Goal: Task Accomplishment & Management: Complete application form

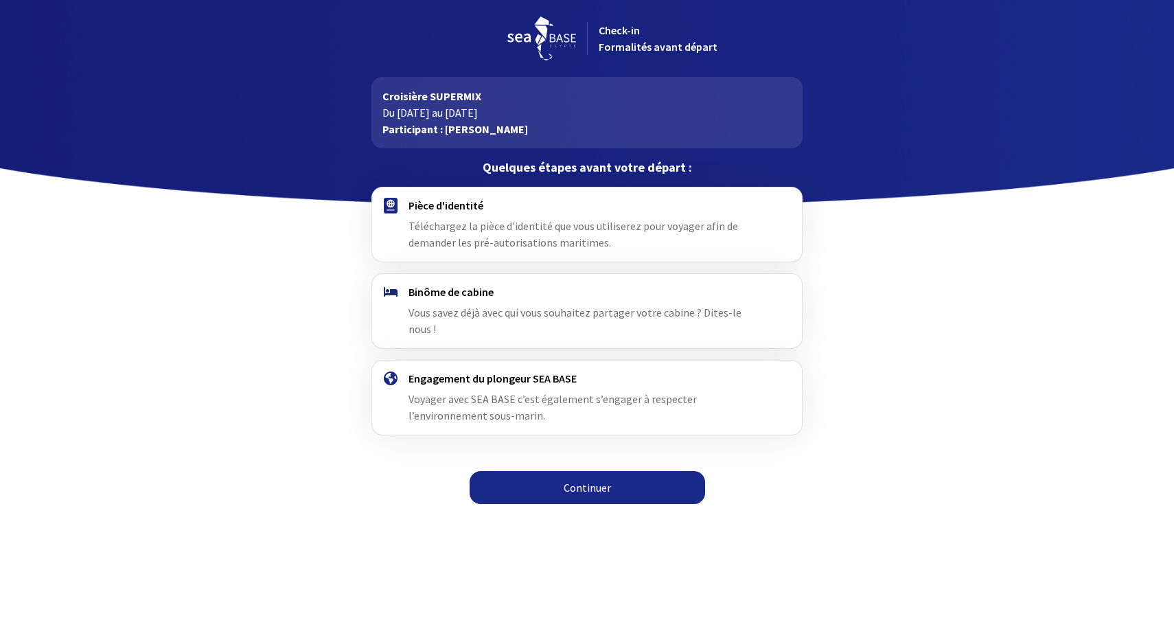
click at [479, 222] on span "Téléchargez la pièce d'identité que vous utiliserez pour voyager afin de demand…" at bounding box center [574, 234] width 330 height 30
click at [457, 209] on h4 "Pièce d'identité" at bounding box center [587, 205] width 356 height 14
click at [600, 490] on link "Continuer" at bounding box center [588, 487] width 236 height 33
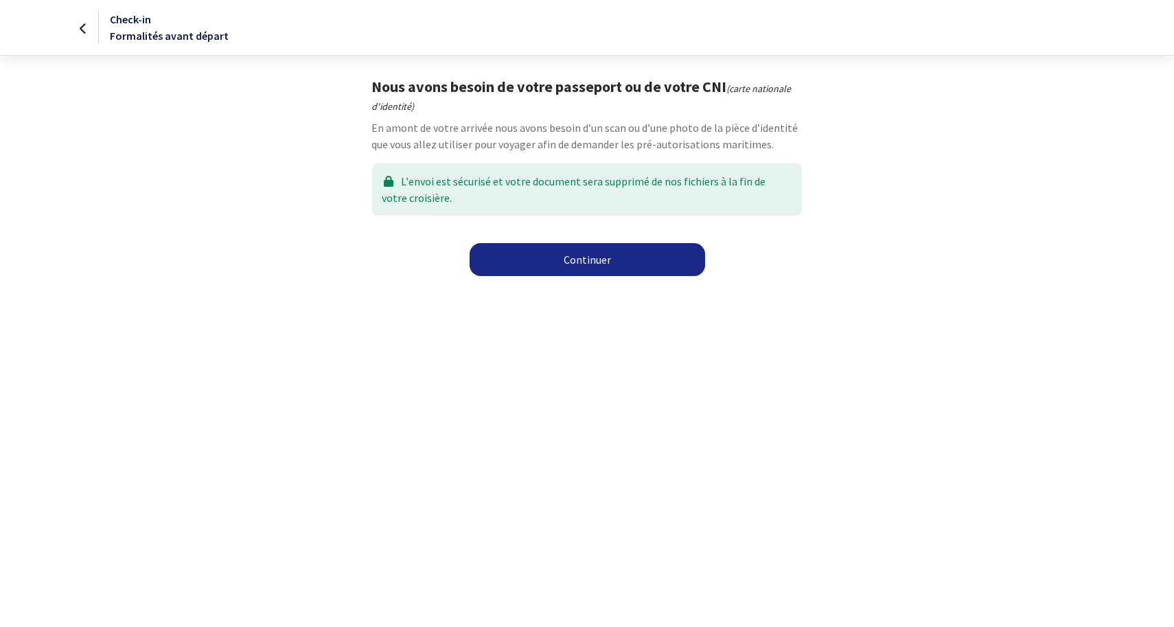
click at [547, 269] on link "Continuer" at bounding box center [588, 259] width 236 height 33
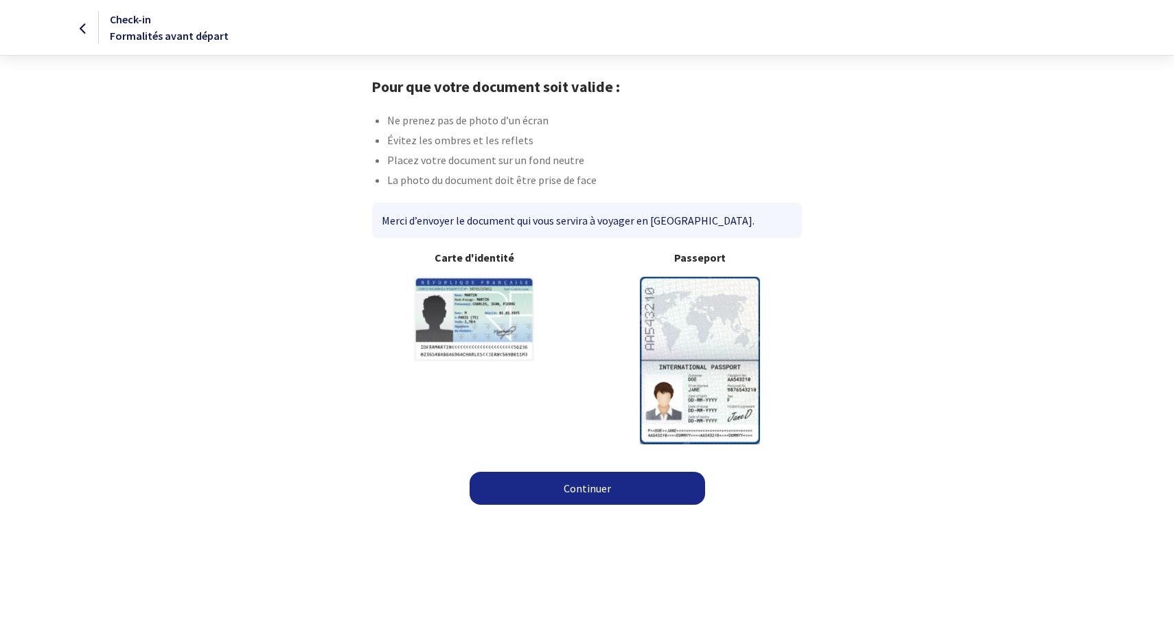
click at [703, 319] on img at bounding box center [700, 360] width 120 height 167
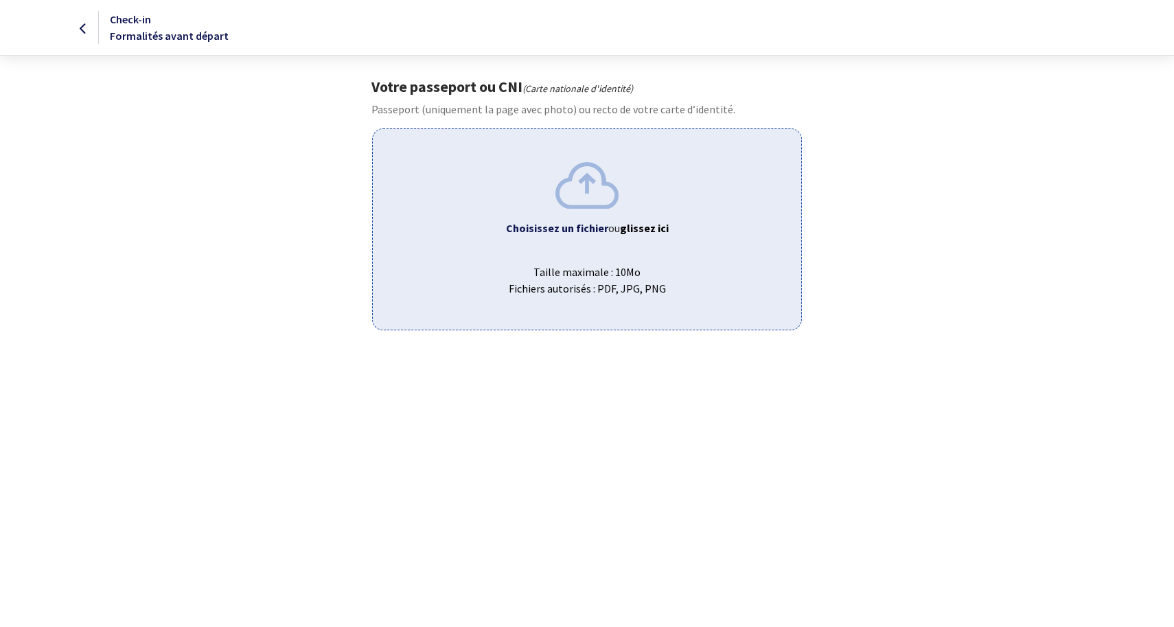
click at [562, 229] on b "Choisissez un fichier" at bounding box center [557, 228] width 102 height 14
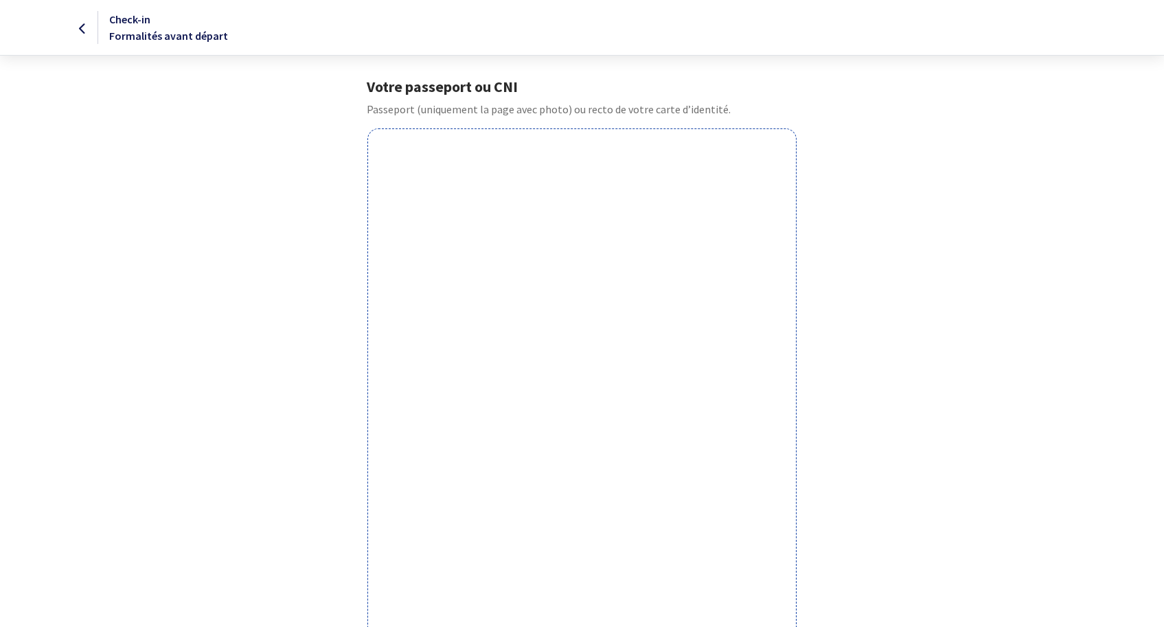
scroll to position [299, 0]
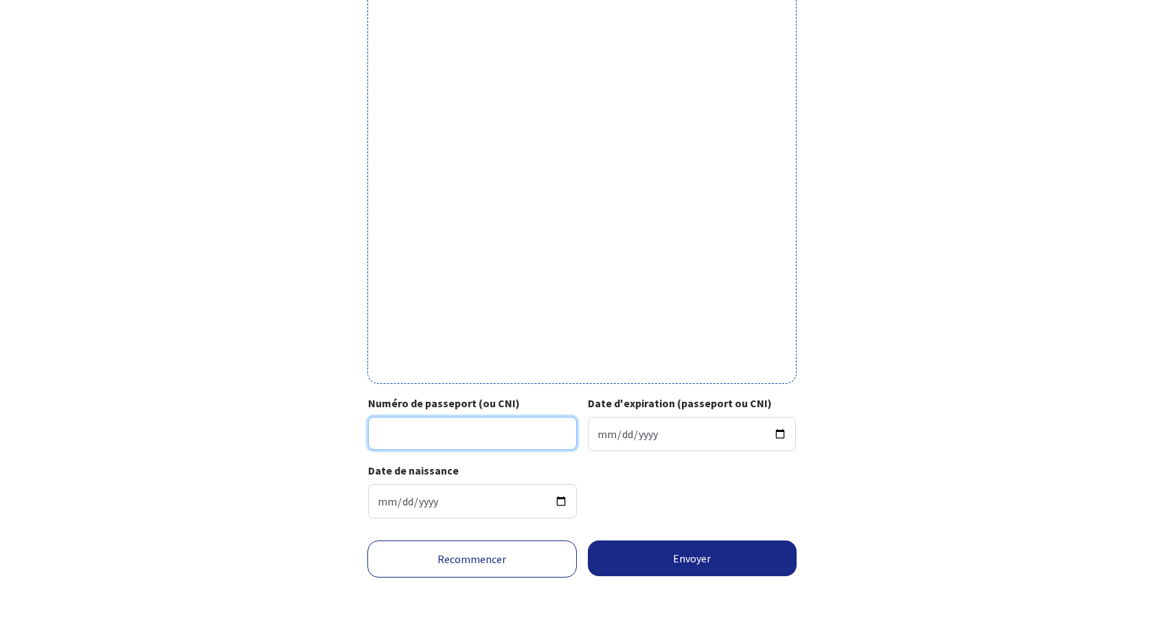
click at [490, 433] on input "Numéro de passeport (ou CNI)" at bounding box center [472, 433] width 209 height 33
type input "23DH77599"
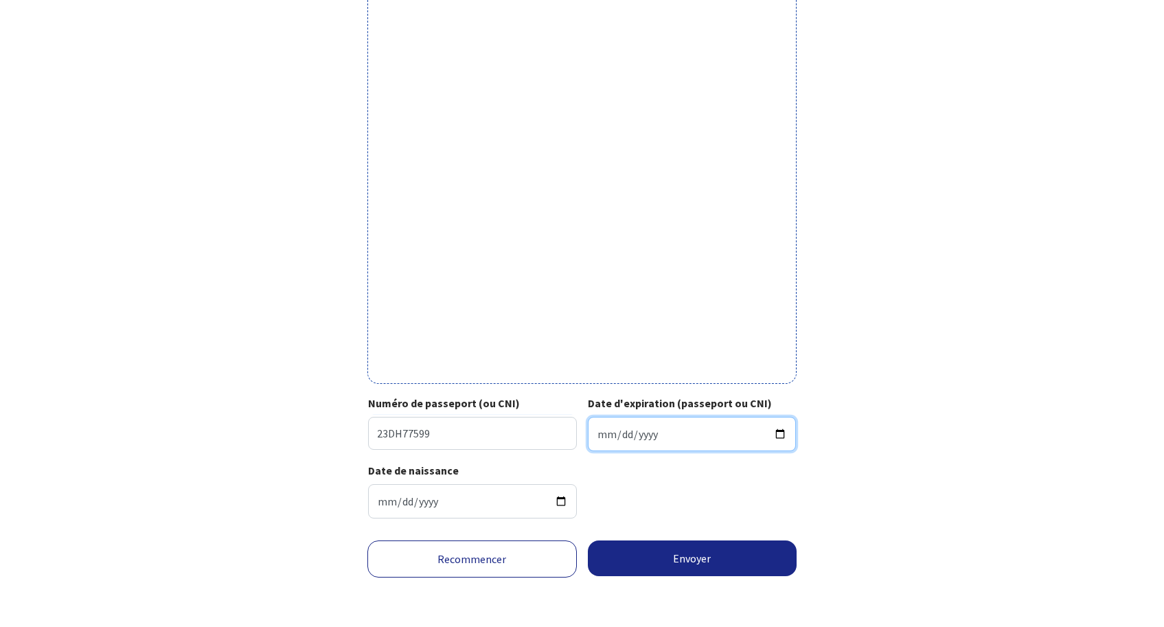
click at [707, 440] on input "Date d'expiration (passeport ou CNI)" at bounding box center [692, 434] width 209 height 34
type input "2033-04-11"
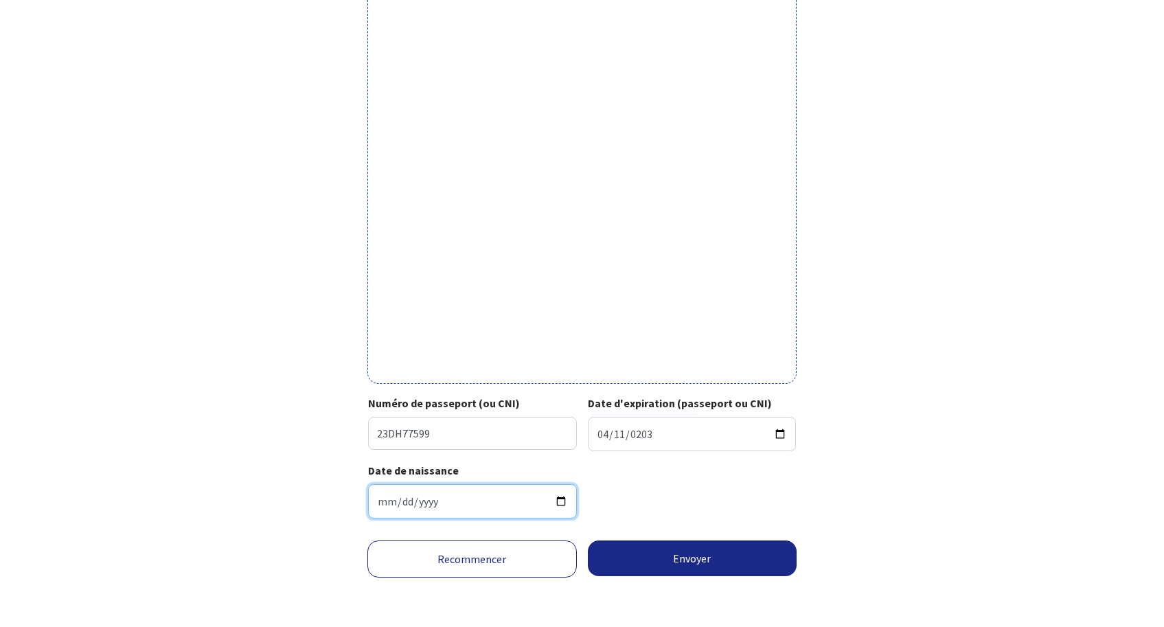
click at [458, 505] on input "1976-03-07" at bounding box center [472, 501] width 209 height 34
click at [645, 517] on div "Date de naissance 1976-03-07" at bounding box center [582, 495] width 428 height 67
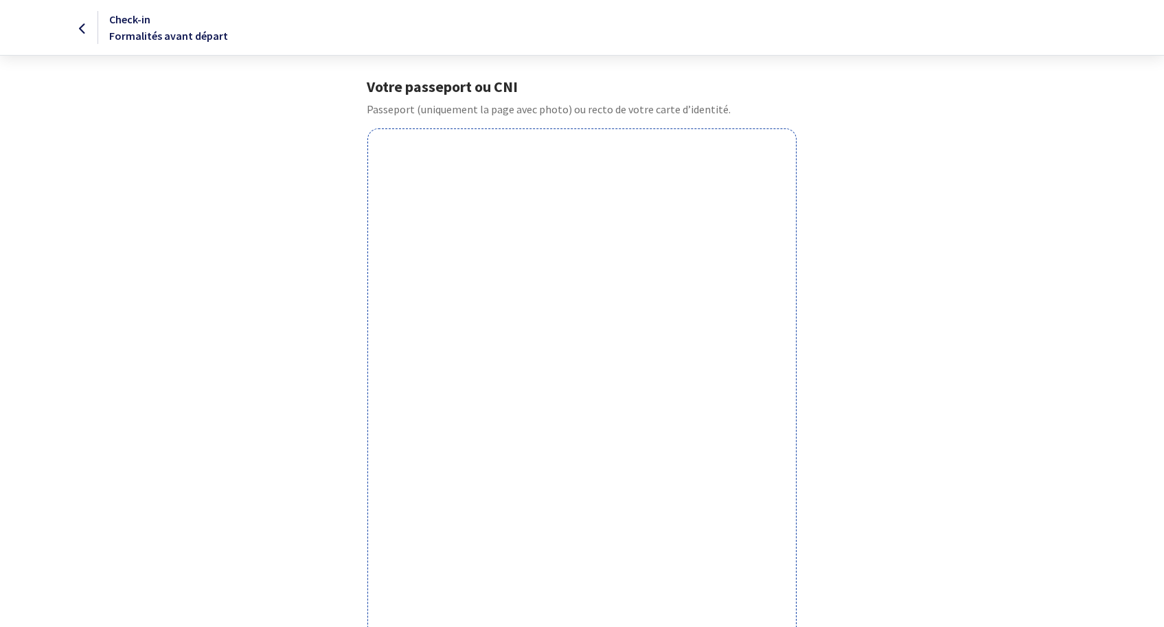
scroll to position [275, 0]
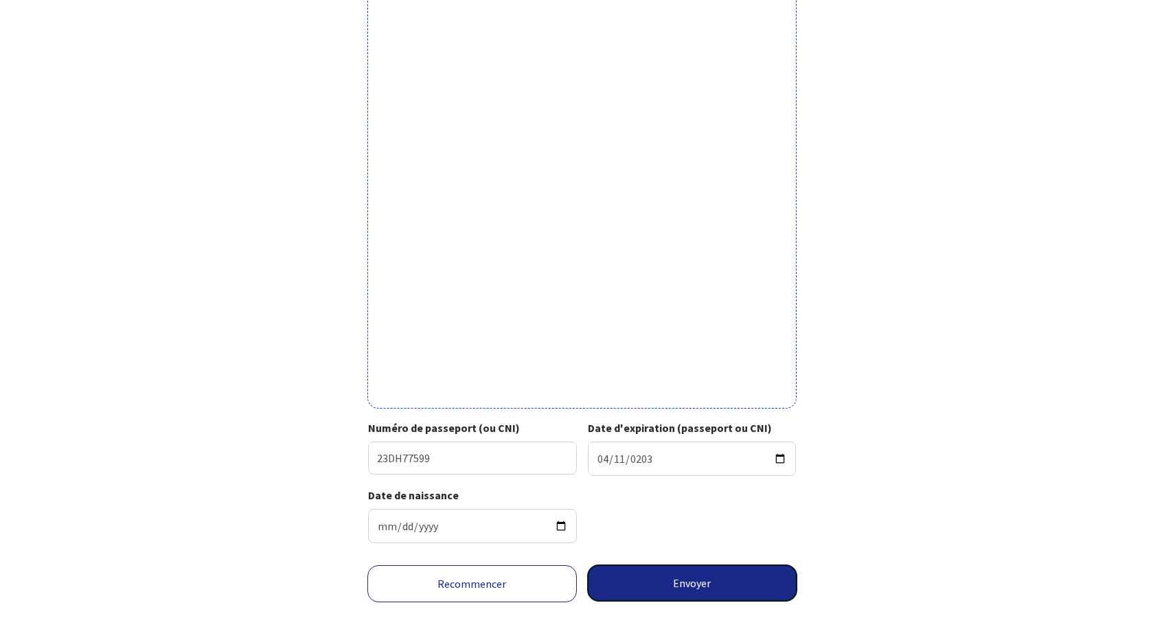
click at [656, 587] on button "Envoyer" at bounding box center [692, 583] width 209 height 36
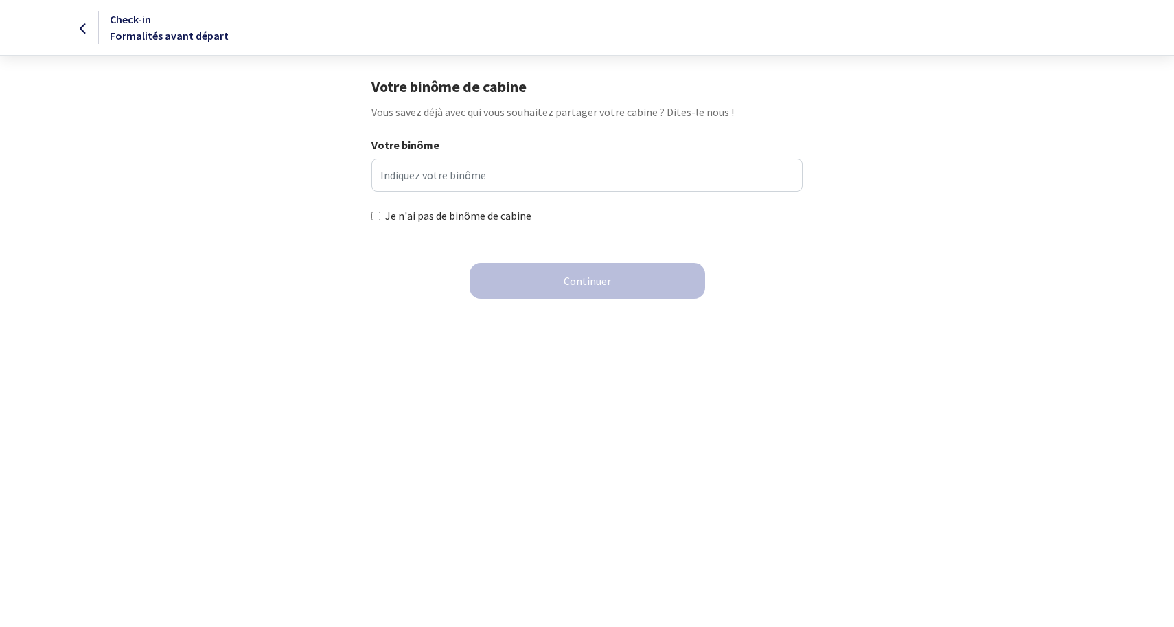
click at [379, 216] on input "Je n'ai pas de binôme de cabine" at bounding box center [376, 216] width 9 height 9
checkbox input "true"
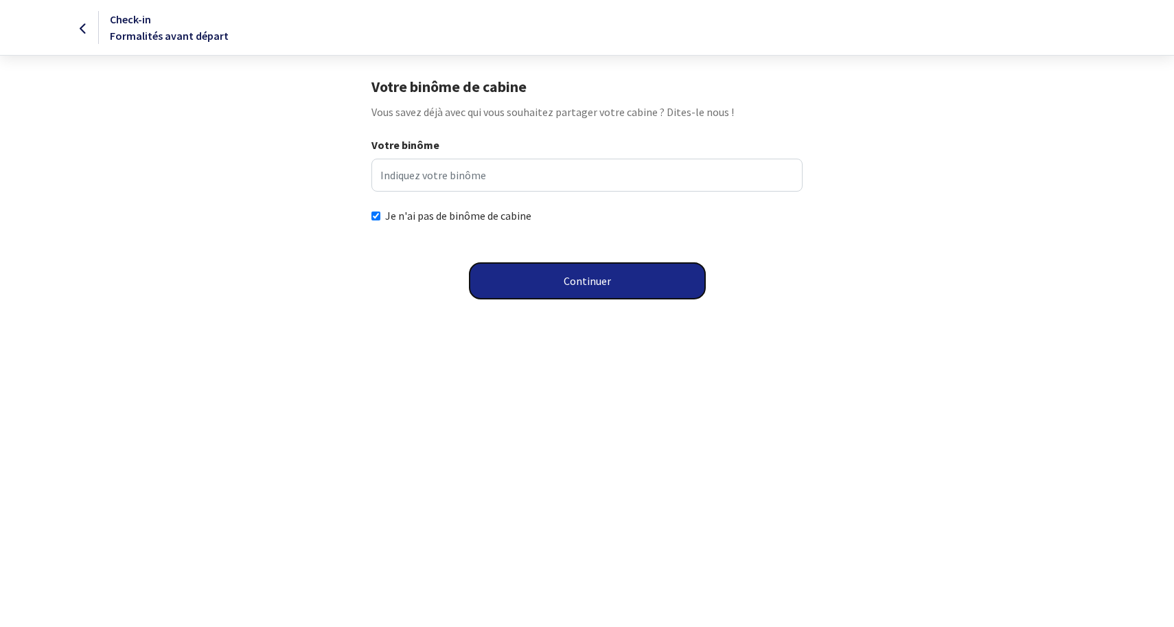
click at [544, 283] on button "Continuer" at bounding box center [588, 281] width 236 height 36
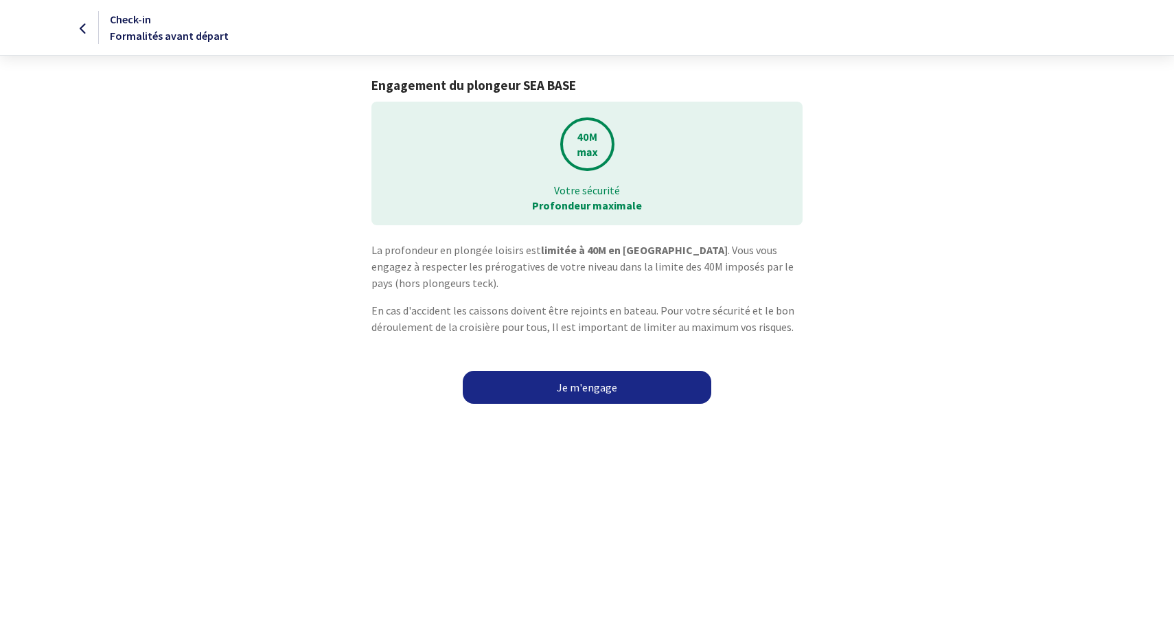
click at [591, 390] on link "Je m'engage" at bounding box center [587, 387] width 249 height 33
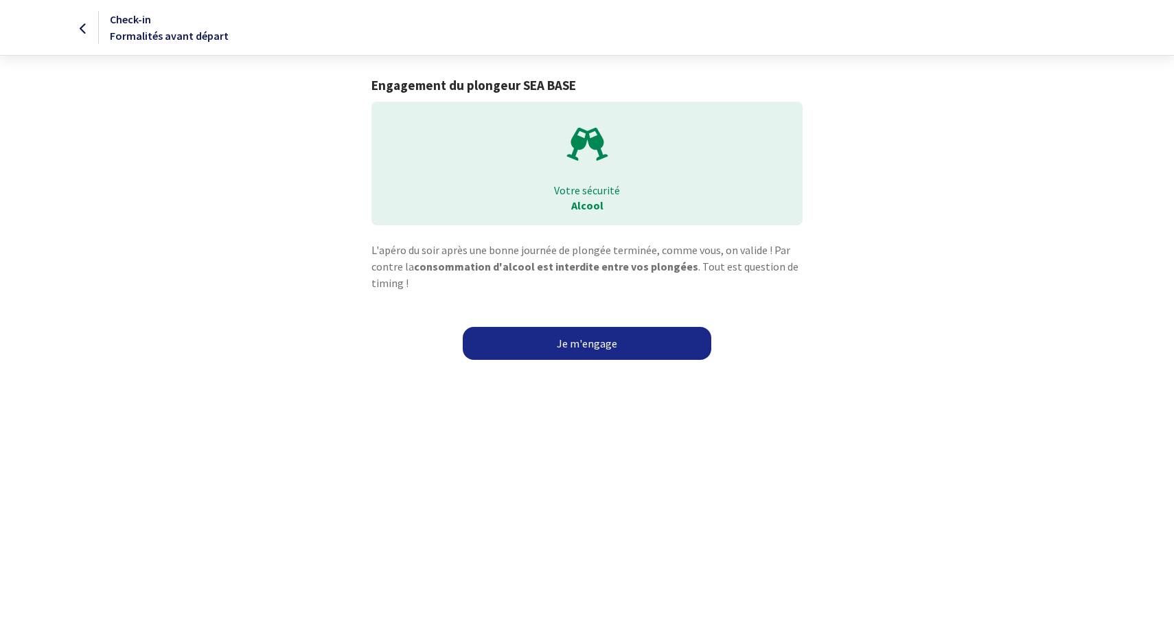
click at [574, 350] on link "Je m'engage" at bounding box center [587, 343] width 249 height 33
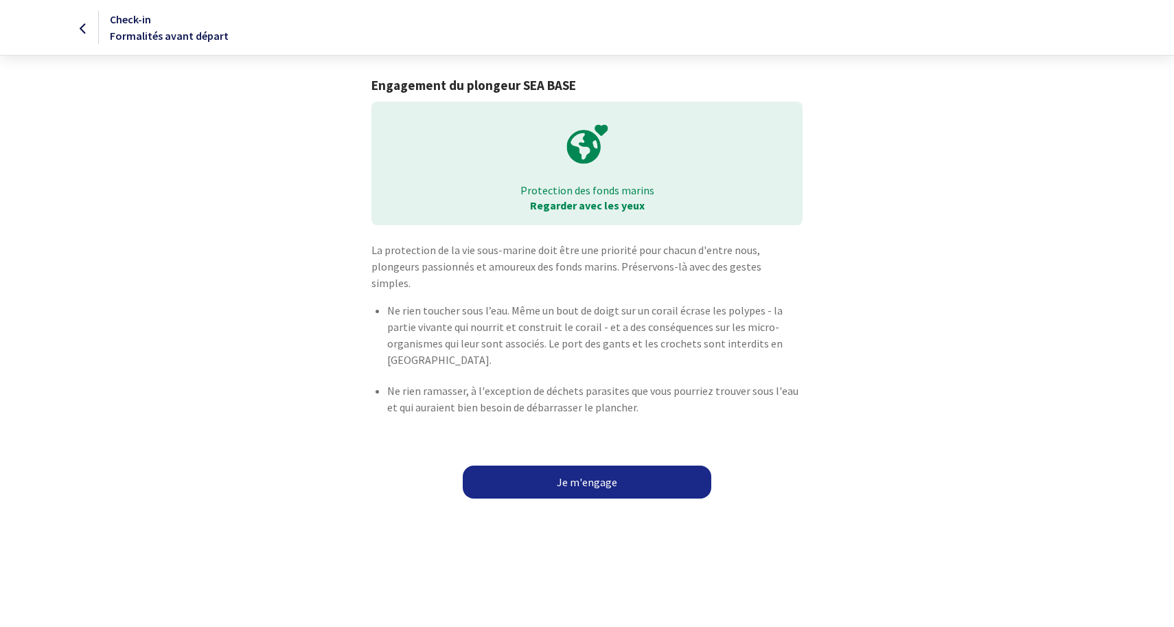
click at [599, 466] on link "Je m'engage" at bounding box center [587, 482] width 249 height 33
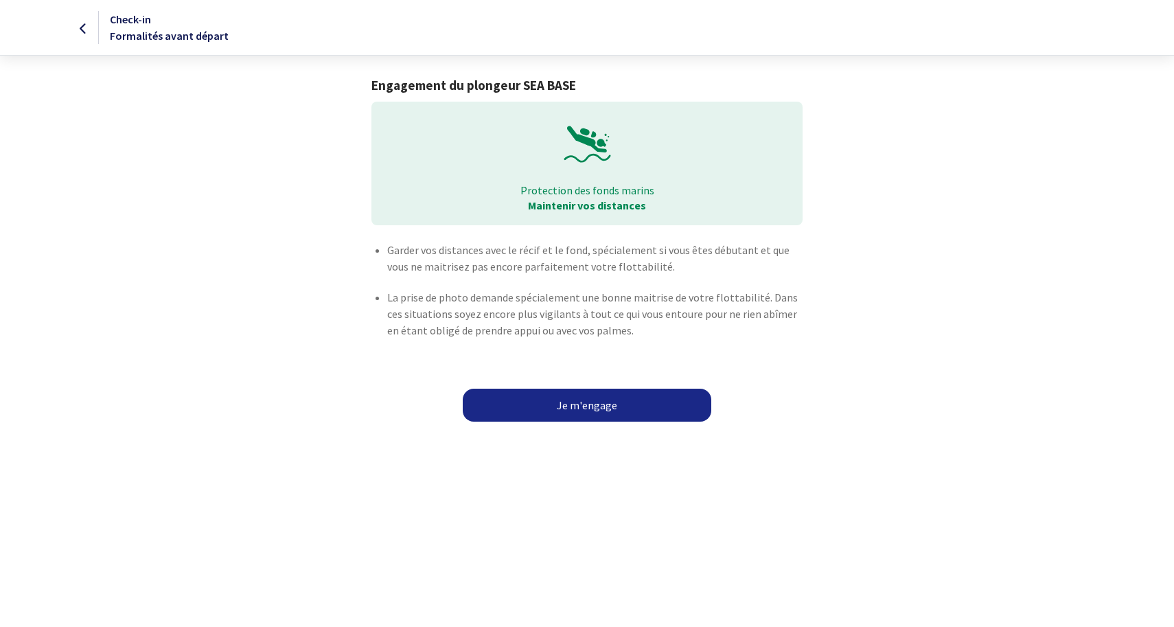
click at [603, 400] on link "Je m'engage" at bounding box center [587, 405] width 249 height 33
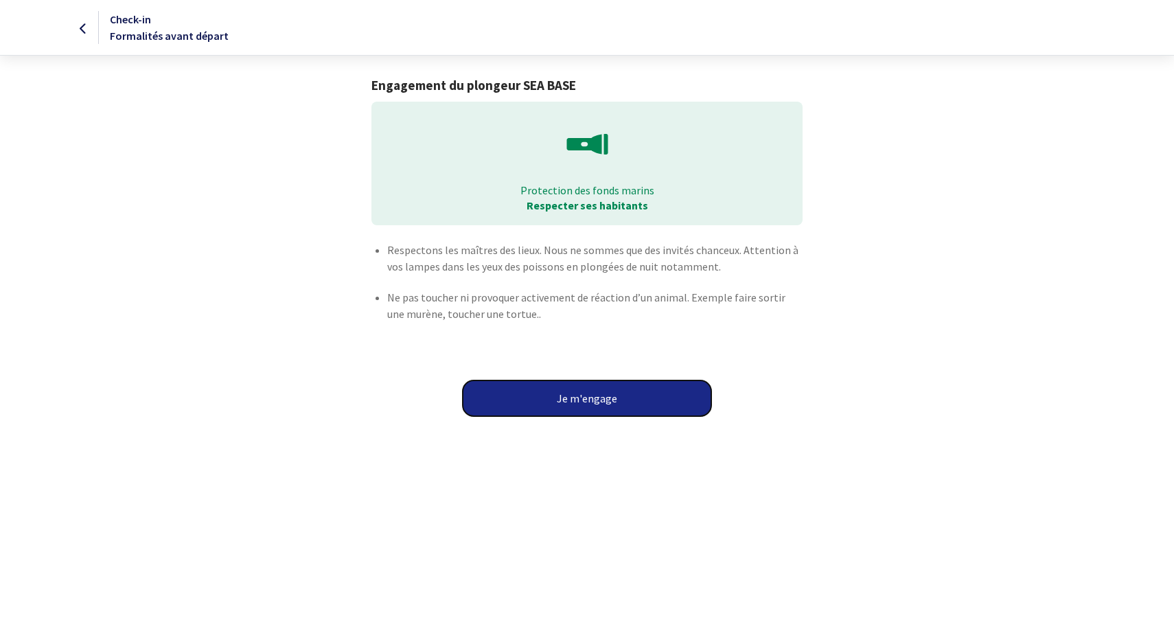
click at [603, 400] on button "Je m'engage" at bounding box center [587, 398] width 249 height 36
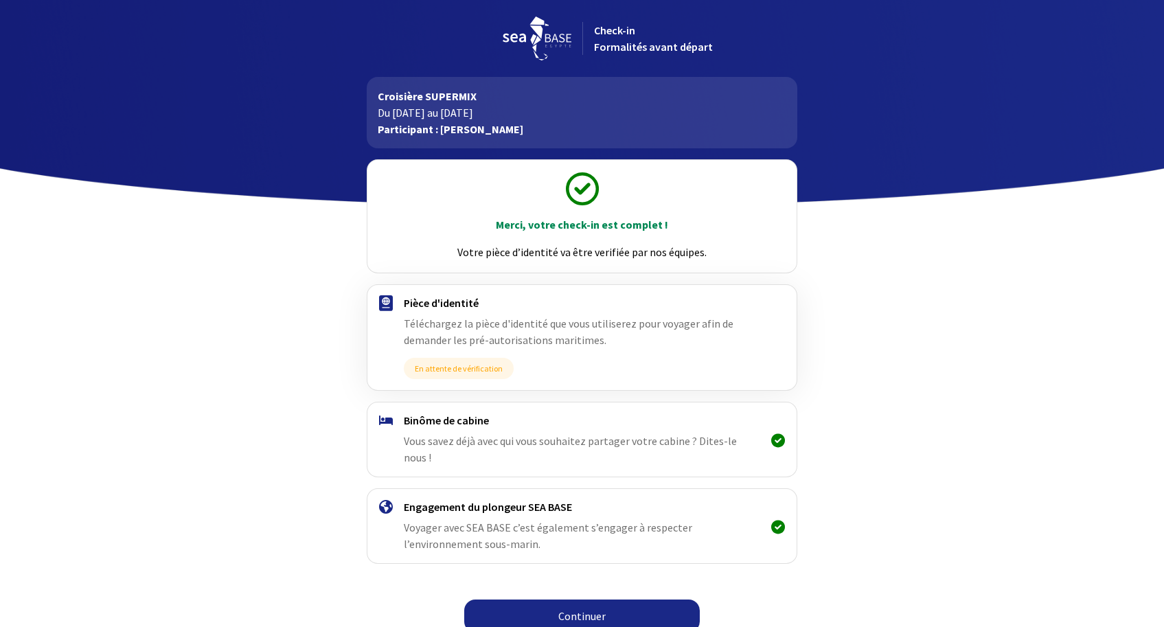
scroll to position [14, 0]
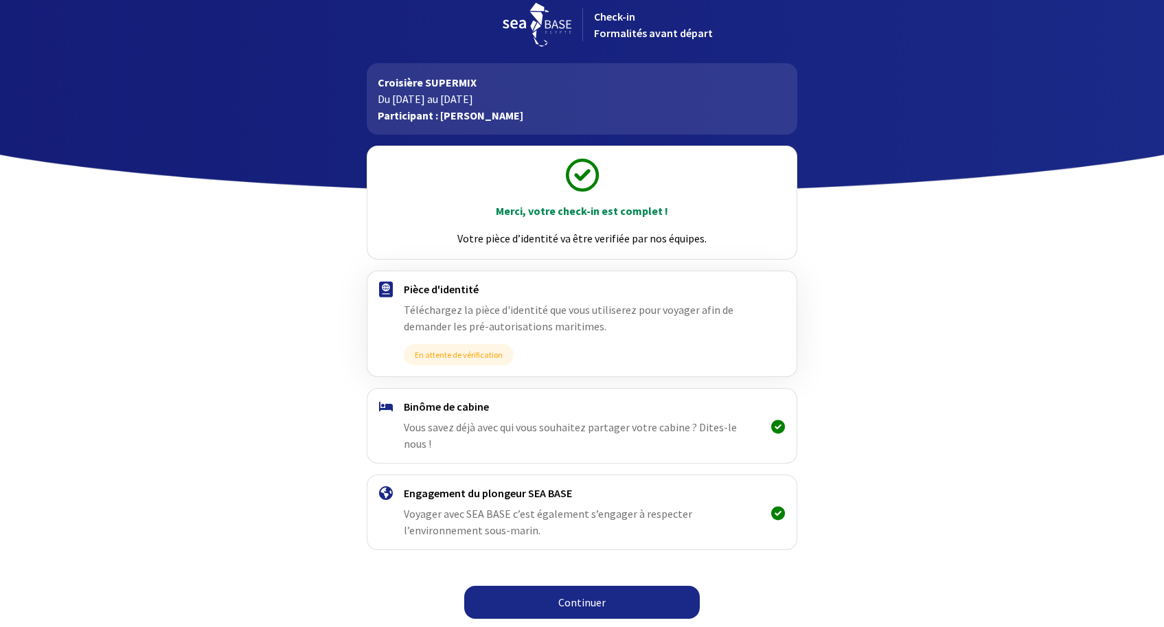
click at [567, 612] on link "Continuer" at bounding box center [582, 602] width 236 height 33
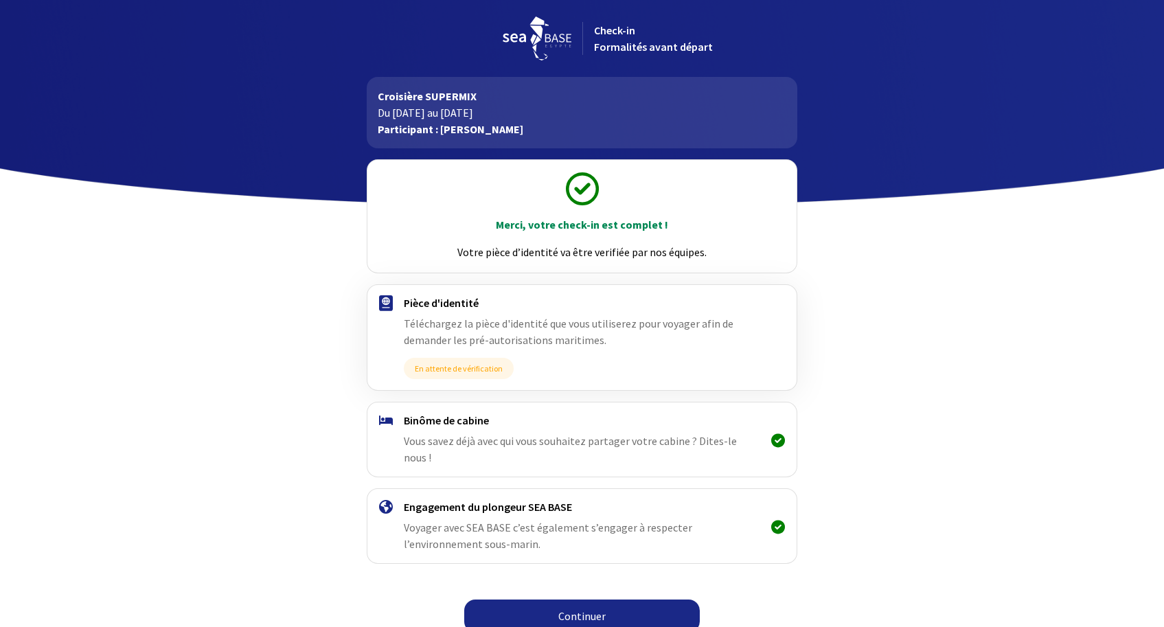
scroll to position [14, 0]
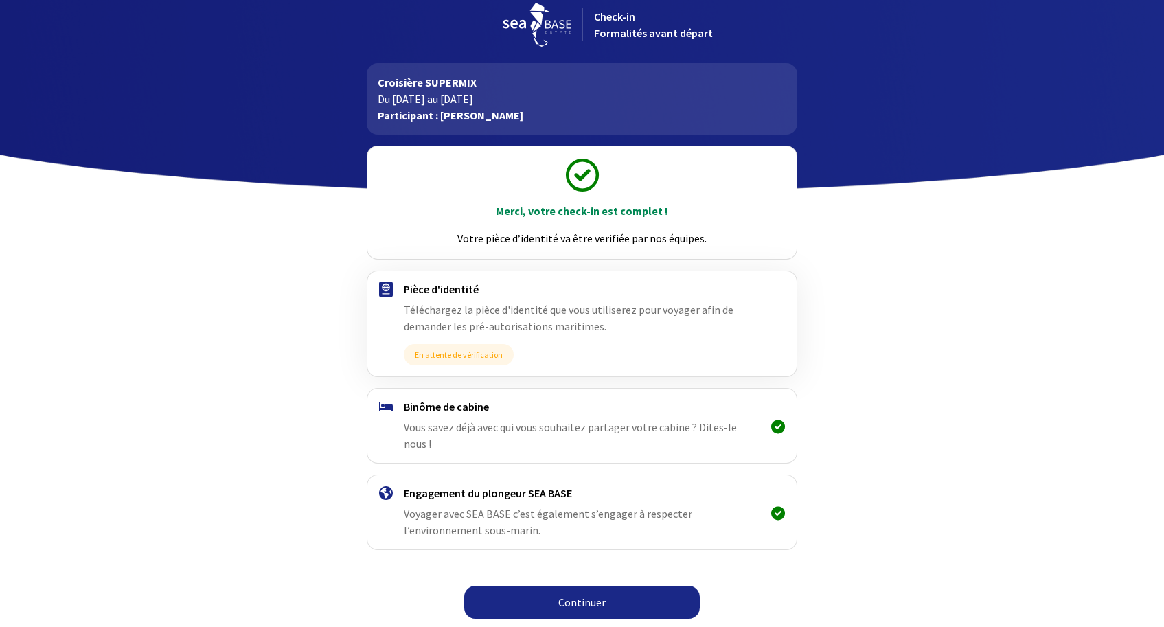
click at [585, 600] on link "Continuer" at bounding box center [582, 602] width 236 height 33
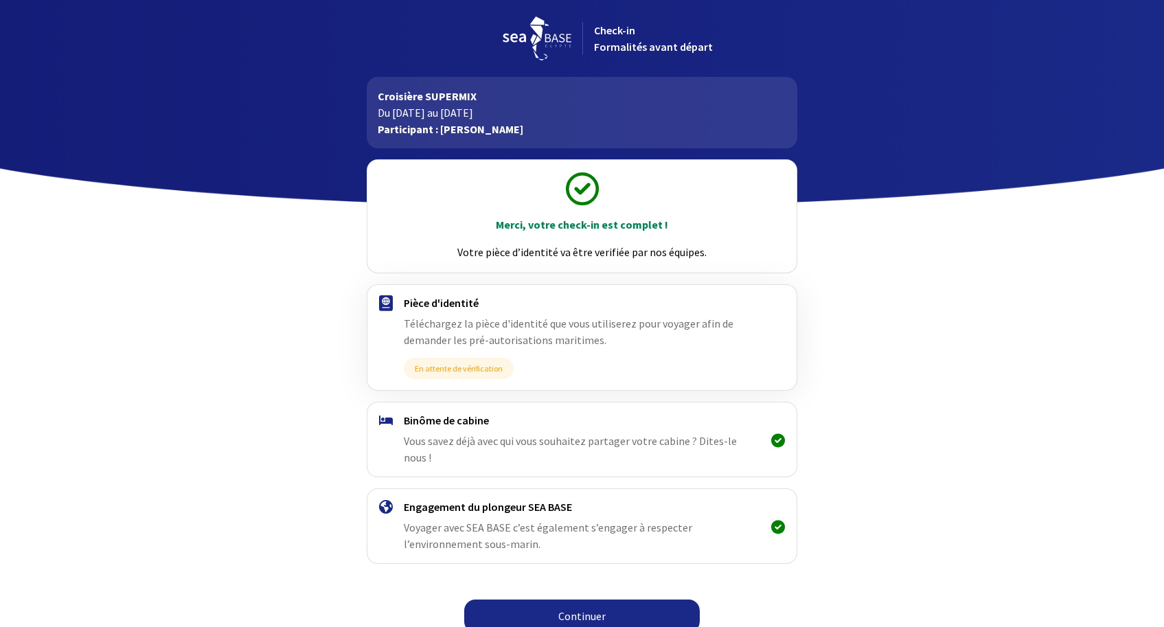
scroll to position [14, 0]
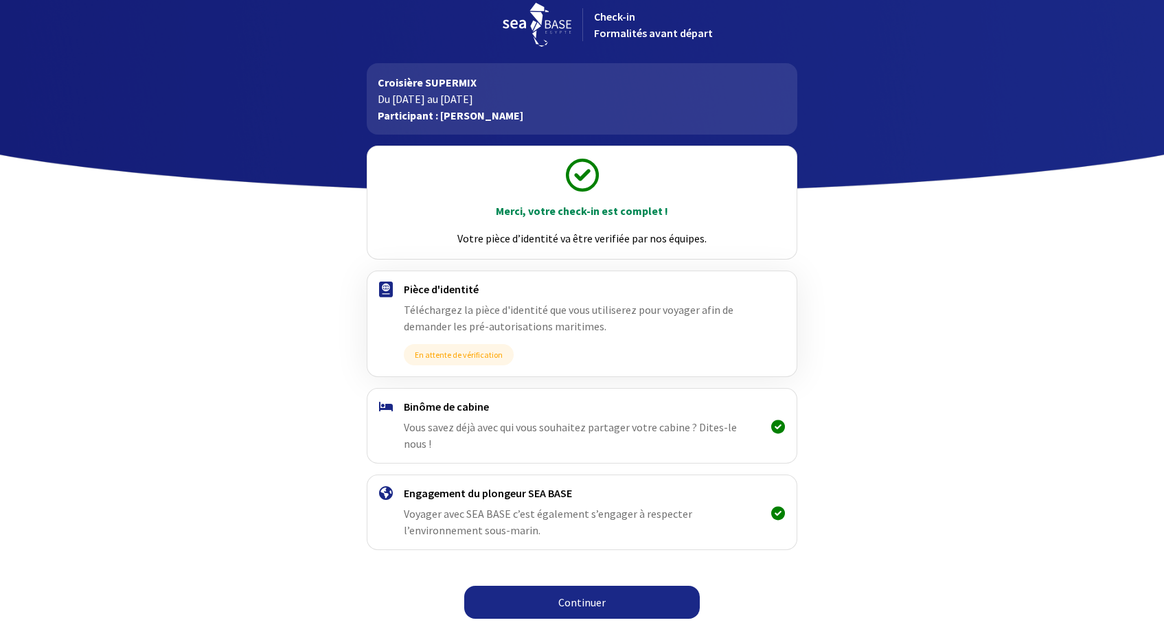
click at [566, 597] on link "Continuer" at bounding box center [582, 602] width 236 height 33
